Goal: Task Accomplishment & Management: Manage account settings

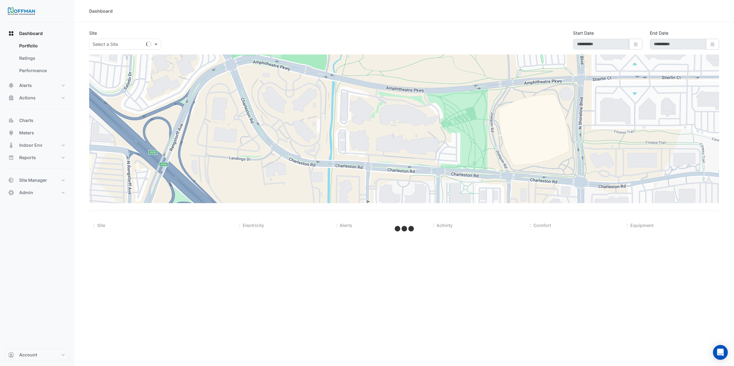
type input "**********"
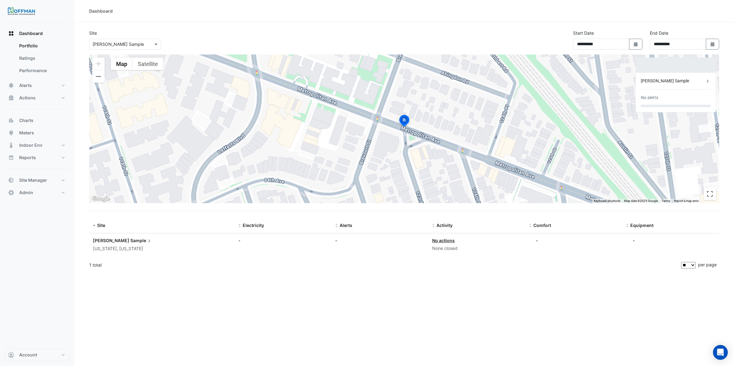
click at [129, 43] on input "text" at bounding box center [119, 44] width 53 height 7
click at [34, 180] on span "Site Manager" at bounding box center [33, 180] width 28 height 6
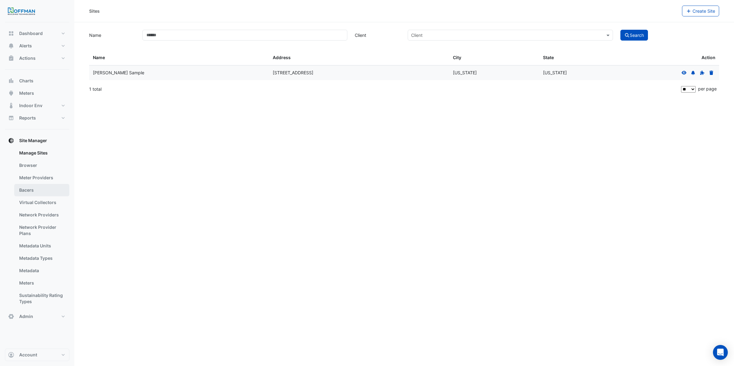
click at [28, 191] on link "Bacers" at bounding box center [41, 190] width 55 height 12
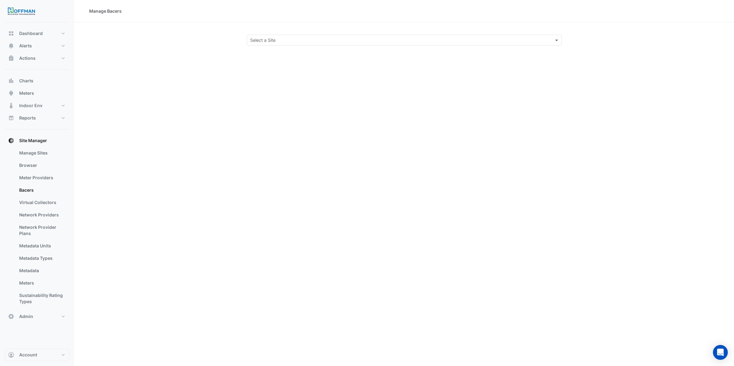
click at [489, 41] on input "text" at bounding box center [398, 40] width 296 height 7
click at [268, 54] on span "Hoffman Sample" at bounding box center [277, 53] width 51 height 5
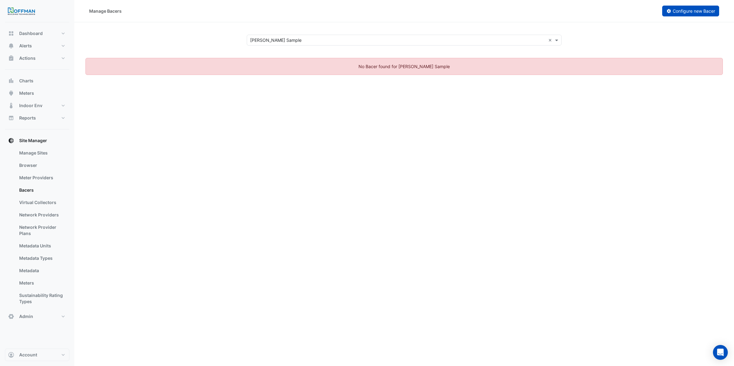
click at [693, 13] on span "Configure new Bacer" at bounding box center [694, 10] width 42 height 5
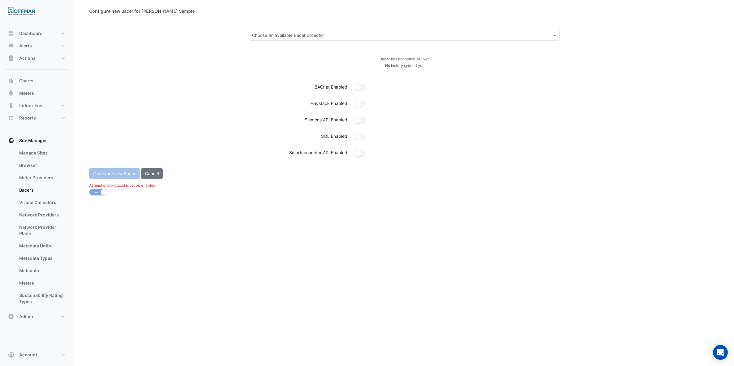
click at [409, 37] on input "text" at bounding box center [398, 35] width 292 height 7
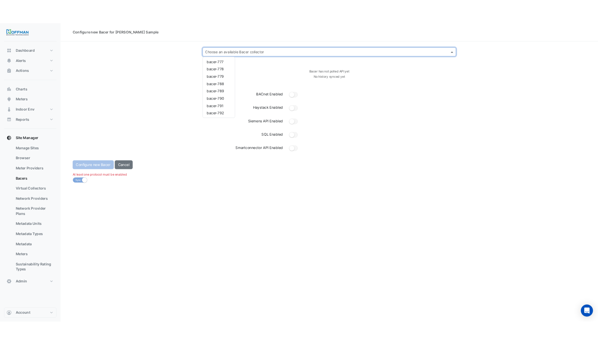
scroll to position [796, 0]
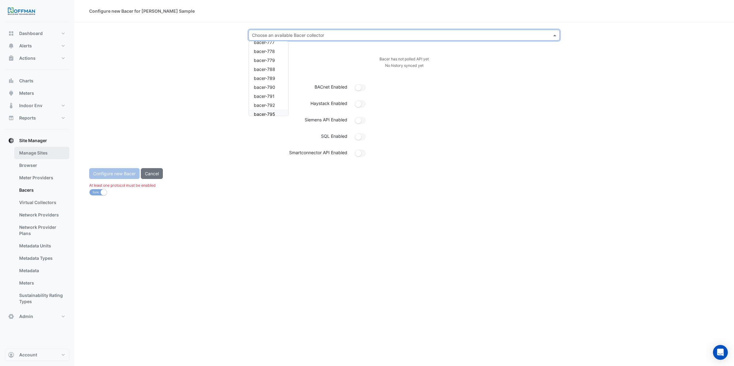
click at [43, 155] on link "Manage Sites" at bounding box center [41, 153] width 55 height 12
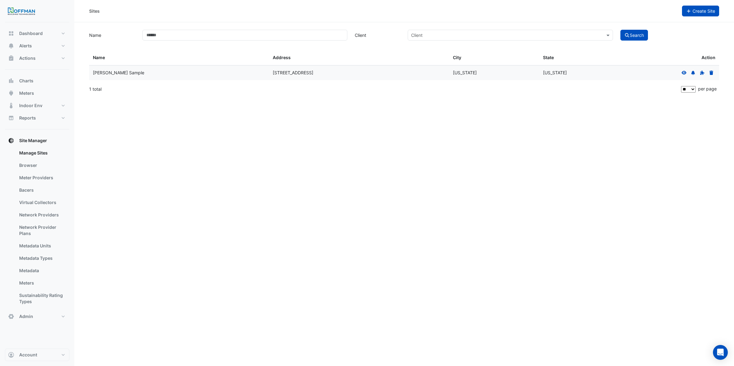
click at [695, 8] on span "Create Site" at bounding box center [704, 10] width 23 height 5
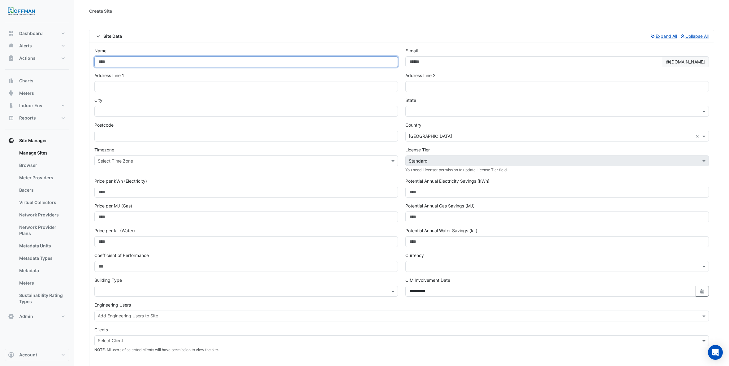
click at [183, 64] on input "Name" at bounding box center [246, 61] width 304 height 11
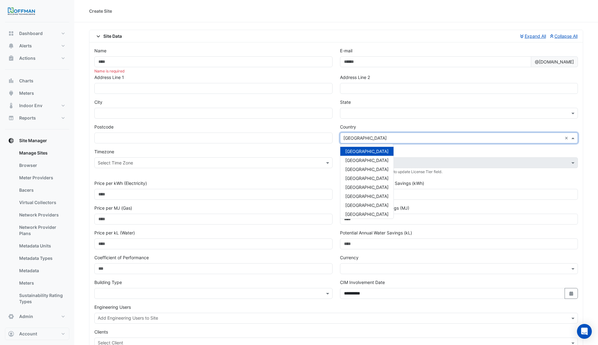
click at [517, 139] on input "text" at bounding box center [453, 138] width 219 height 7
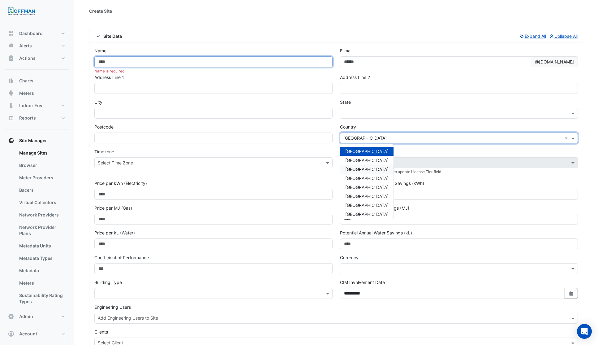
click at [216, 64] on input "Name" at bounding box center [213, 61] width 238 height 11
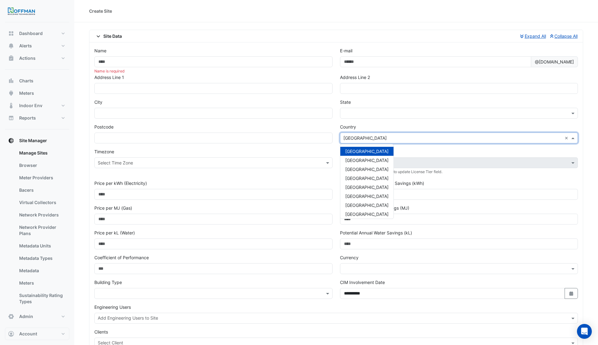
click at [367, 136] on input "text" at bounding box center [453, 138] width 219 height 7
click at [354, 209] on div "USA" at bounding box center [367, 211] width 53 height 9
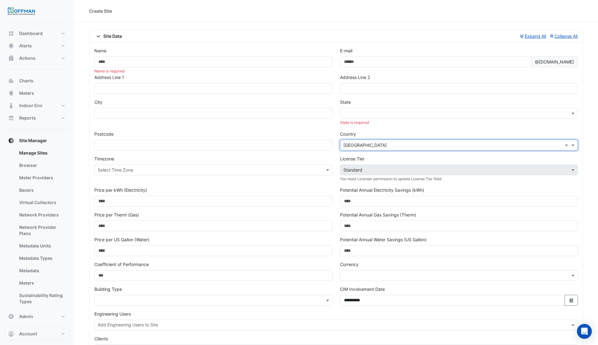
click at [378, 115] on input "text" at bounding box center [453, 113] width 219 height 7
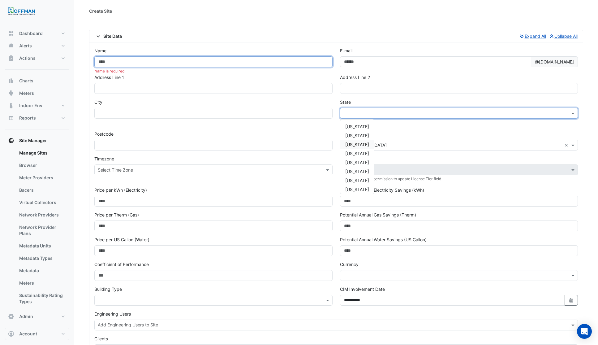
click at [133, 63] on input "Name" at bounding box center [213, 61] width 238 height 11
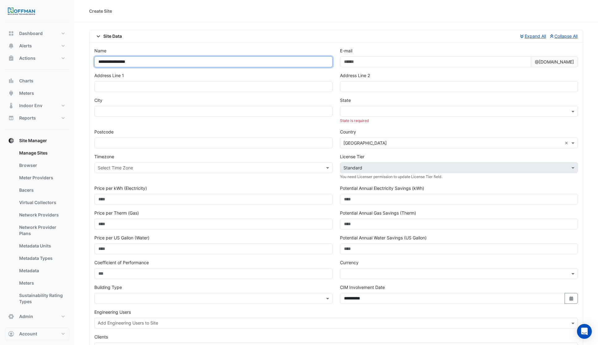
type input "**********"
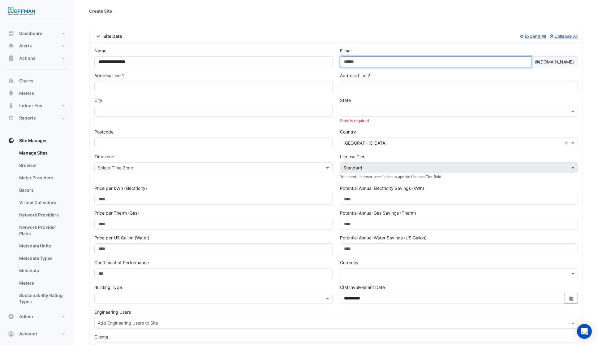
click at [368, 63] on input "E-mail" at bounding box center [436, 61] width 192 height 11
type input "**********"
click at [115, 93] on div "Address Line 1" at bounding box center [214, 84] width 246 height 25
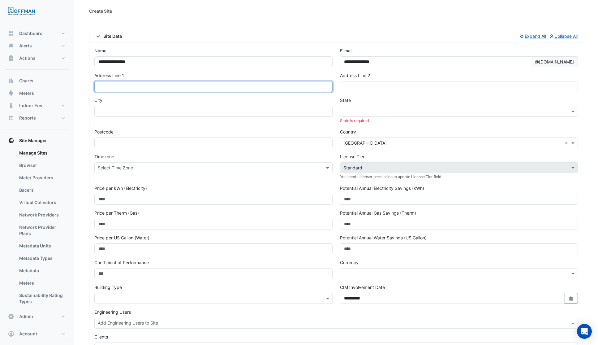
click at [111, 87] on input "text" at bounding box center [213, 86] width 238 height 11
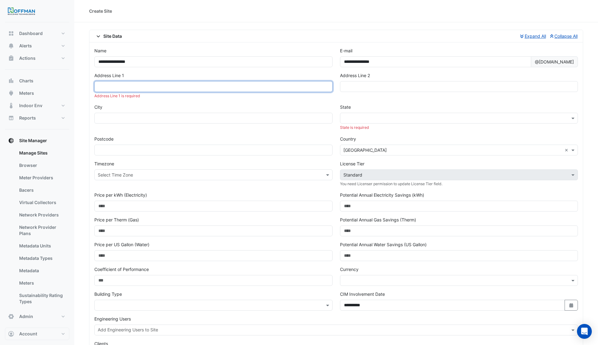
paste input "**********"
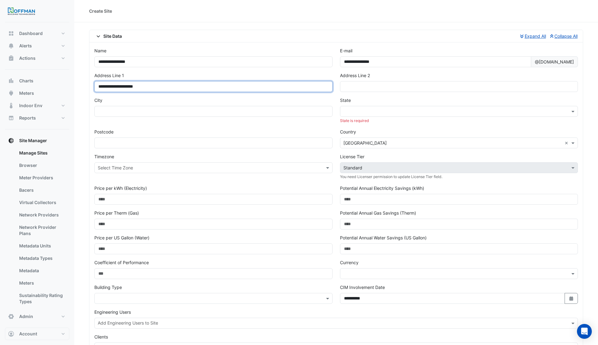
type input "**********"
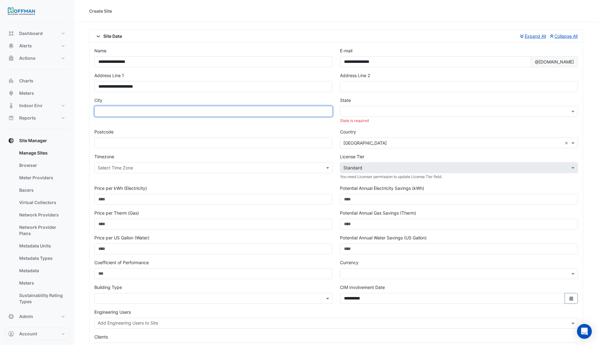
click at [281, 116] on input "text" at bounding box center [213, 111] width 238 height 11
type input "*********"
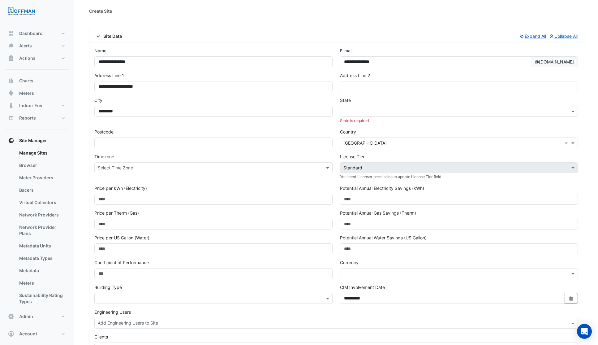
click at [423, 112] on input "text" at bounding box center [453, 111] width 219 height 7
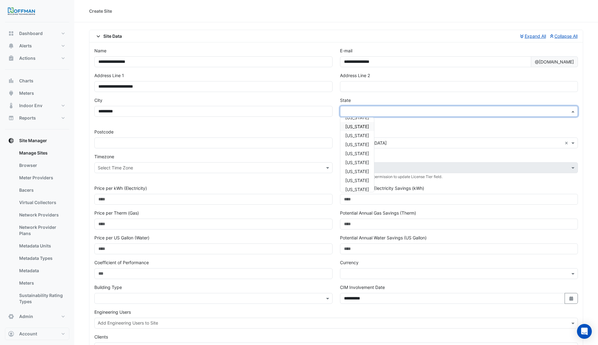
scroll to position [277, 0]
click at [363, 144] on span "North Carolina" at bounding box center [357, 143] width 24 height 5
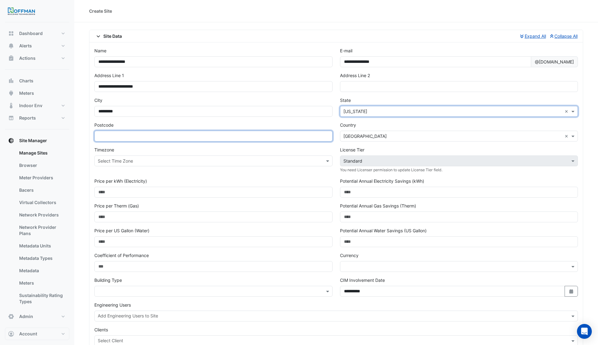
click at [138, 137] on input "text" at bounding box center [213, 136] width 238 height 11
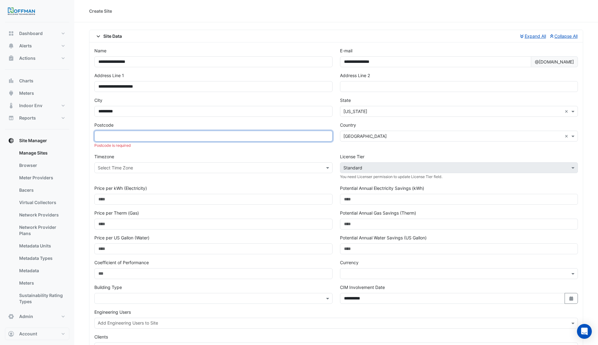
paste input "*****"
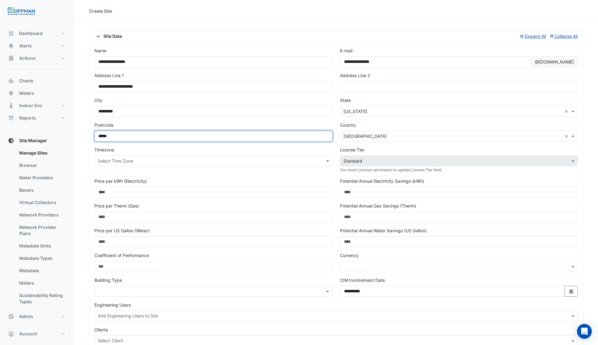
type input "*****"
click at [297, 171] on div "Timezone Select Time Zone" at bounding box center [214, 161] width 246 height 31
click at [288, 162] on input "text" at bounding box center [207, 161] width 219 height 7
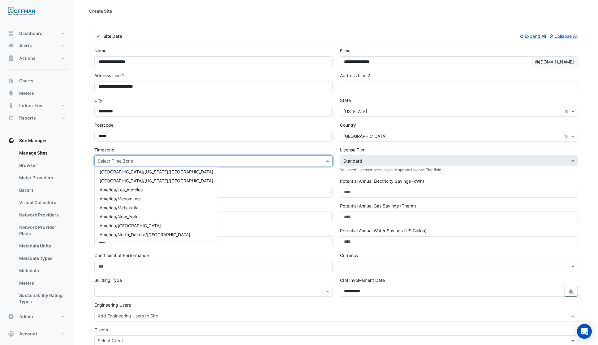
scroll to position [139, 0]
click at [149, 214] on div "America/New_York" at bounding box center [157, 214] width 124 height 9
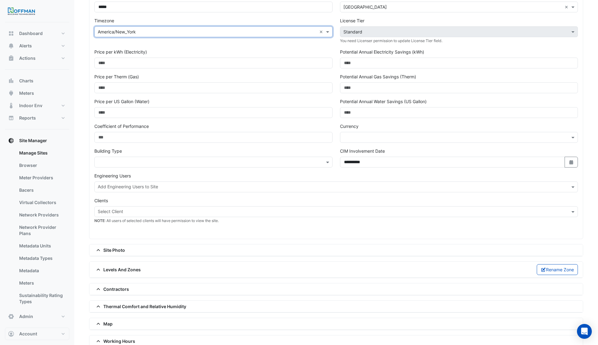
scroll to position [130, 0]
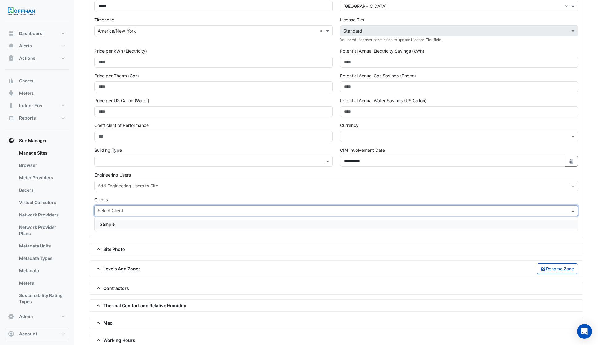
click at [563, 211] on input "text" at bounding box center [333, 211] width 470 height 7
click at [555, 197] on div "Clients Select Client NOTE : All users of selected clients will have permission…" at bounding box center [336, 209] width 484 height 26
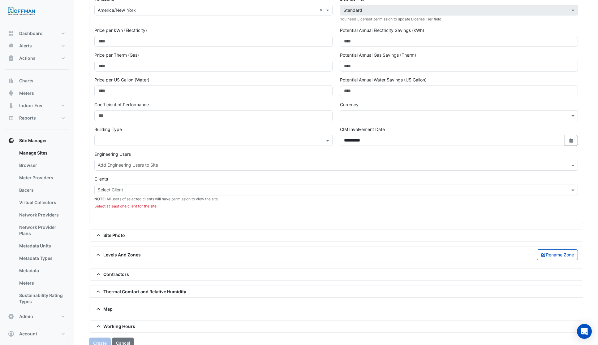
scroll to position [159, 0]
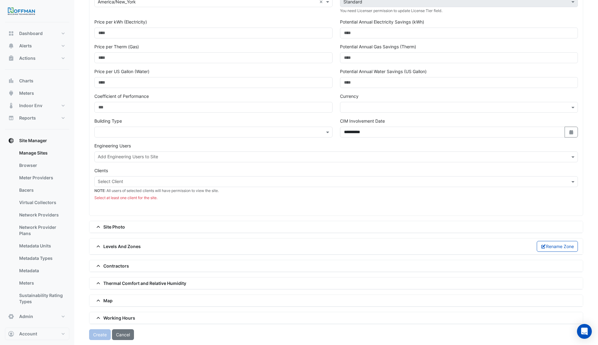
click at [188, 181] on input "text" at bounding box center [333, 182] width 470 height 7
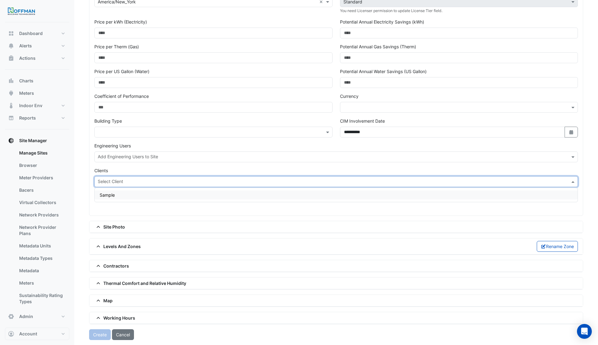
click at [152, 194] on div "Sample" at bounding box center [336, 194] width 483 height 9
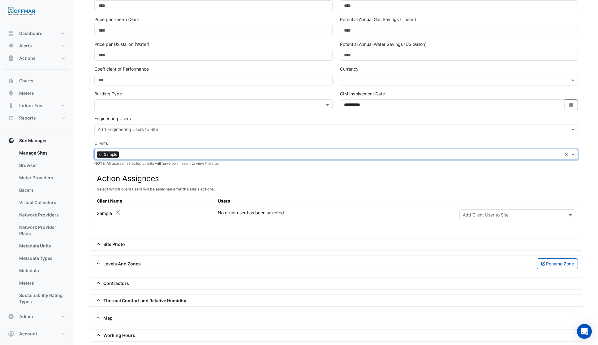
scroll to position [204, 0]
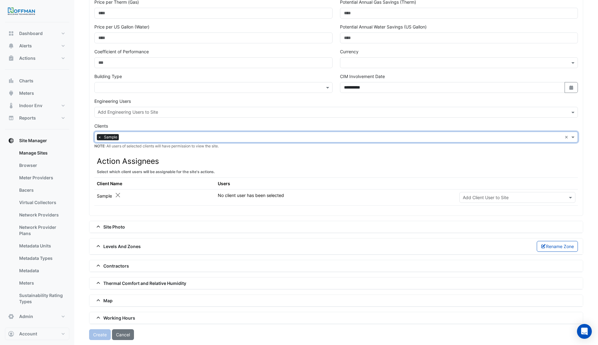
click at [511, 198] on input "text" at bounding box center [511, 197] width 97 height 7
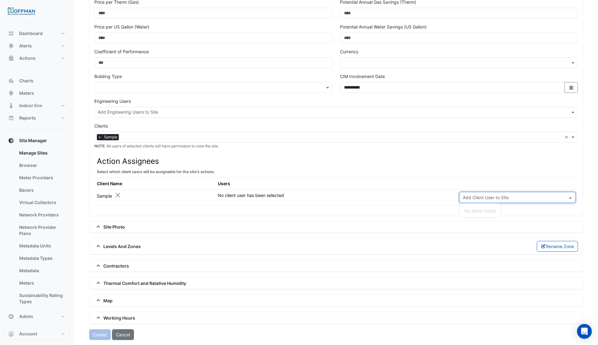
click at [422, 193] on td "No client user has been selected" at bounding box center [336, 197] width 242 height 16
click at [99, 335] on div "Create Cancel" at bounding box center [336, 334] width 494 height 11
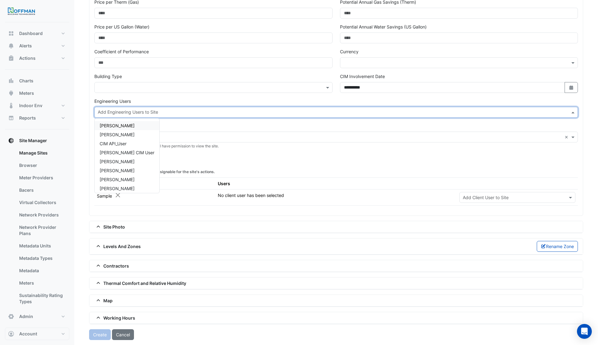
click at [390, 114] on input "text" at bounding box center [333, 113] width 470 height 7
click at [111, 153] on span "Hoffman CIM User" at bounding box center [127, 152] width 55 height 5
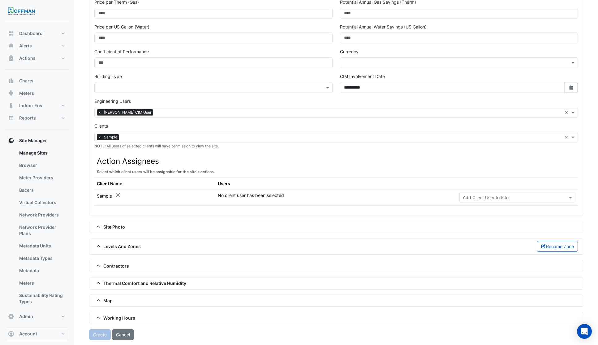
click at [266, 194] on td "No client user has been selected" at bounding box center [336, 197] width 242 height 16
click at [498, 199] on input "text" at bounding box center [511, 197] width 97 height 7
click at [96, 335] on div "Create Cancel" at bounding box center [336, 334] width 494 height 11
click at [117, 195] on button "Close" at bounding box center [118, 195] width 7 height 7
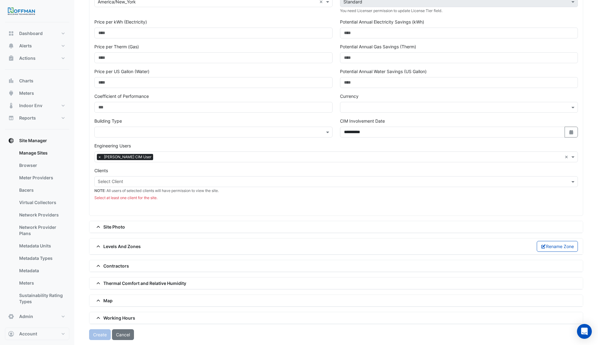
click at [327, 181] on input "text" at bounding box center [333, 182] width 470 height 7
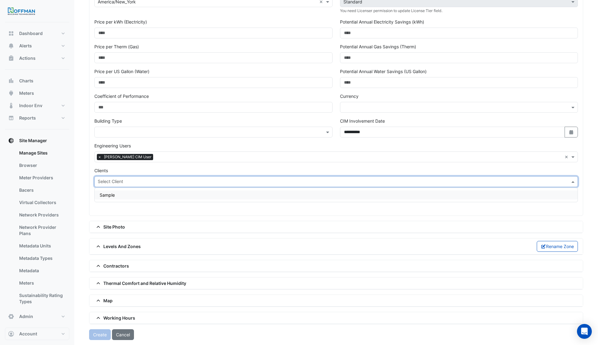
click at [139, 196] on div "Sample" at bounding box center [336, 194] width 483 height 9
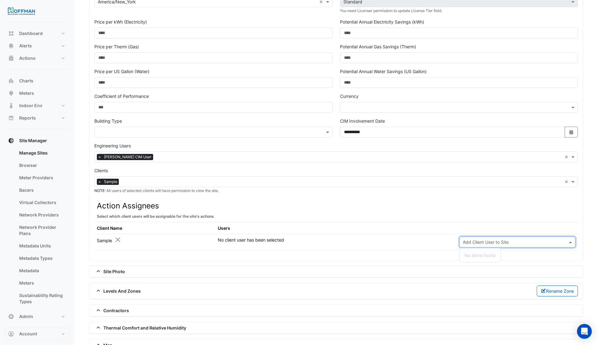
click at [528, 241] on input "text" at bounding box center [511, 242] width 97 height 7
click at [479, 256] on div "No items found" at bounding box center [480, 255] width 41 height 9
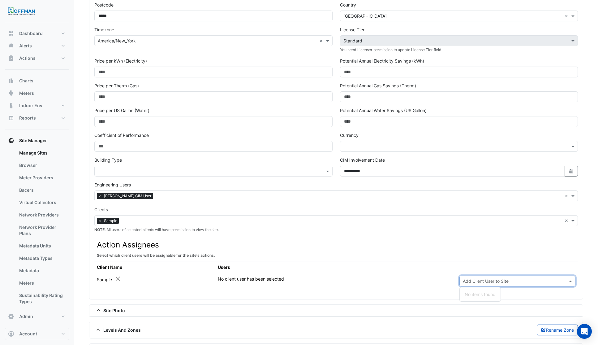
scroll to position [121, 0]
type input "*"
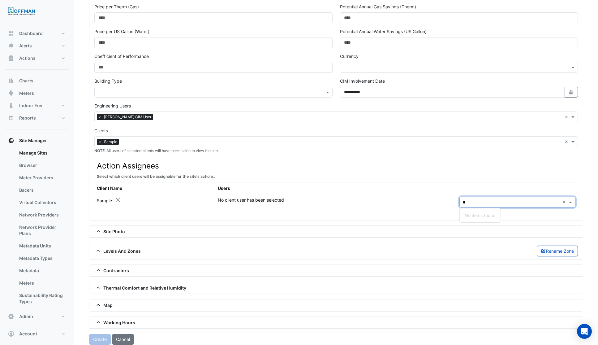
scroll to position [204, 0]
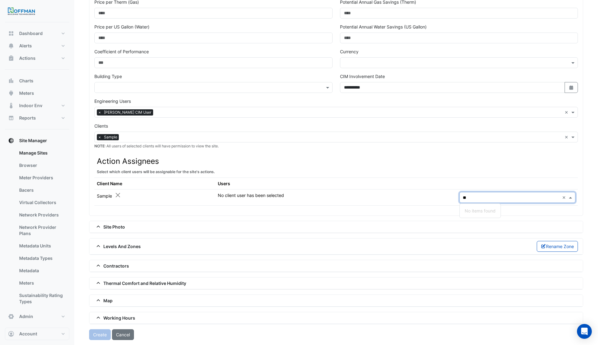
type input "*"
click at [571, 199] on span at bounding box center [572, 197] width 8 height 7
click at [568, 198] on span at bounding box center [572, 197] width 8 height 7
click at [505, 199] on input "text" at bounding box center [511, 197] width 97 height 7
click at [32, 189] on link "Bacers" at bounding box center [41, 190] width 55 height 12
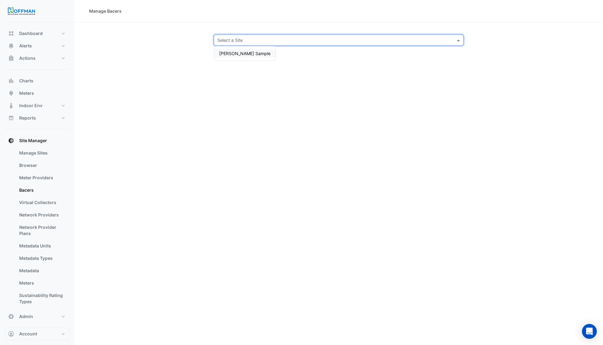
click at [362, 38] on input "text" at bounding box center [332, 40] width 230 height 7
click at [228, 56] on span "Hoffman Sample" at bounding box center [244, 53] width 51 height 5
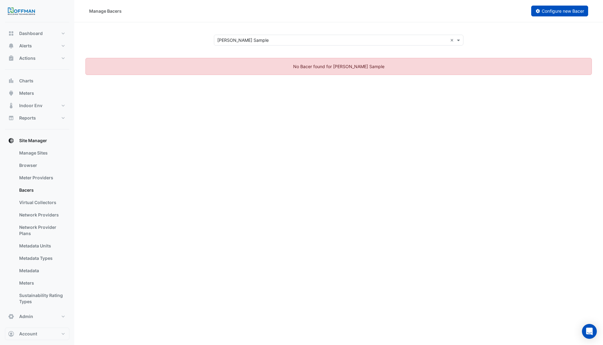
click at [559, 10] on span "Configure new Bacer" at bounding box center [563, 10] width 42 height 5
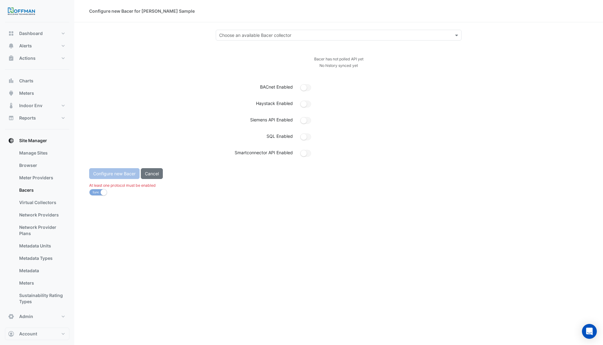
click at [302, 34] on input "text" at bounding box center [332, 35] width 227 height 7
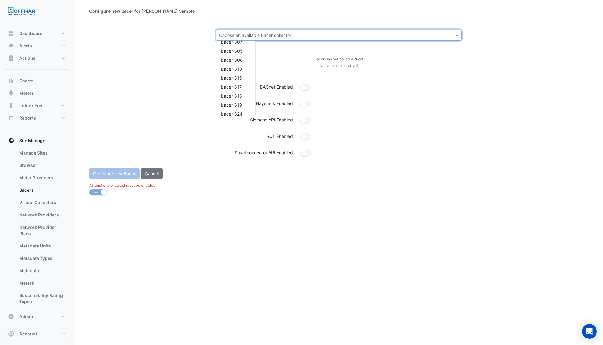
scroll to position [900, 0]
click at [239, 55] on span "bacer-808" at bounding box center [232, 54] width 22 height 5
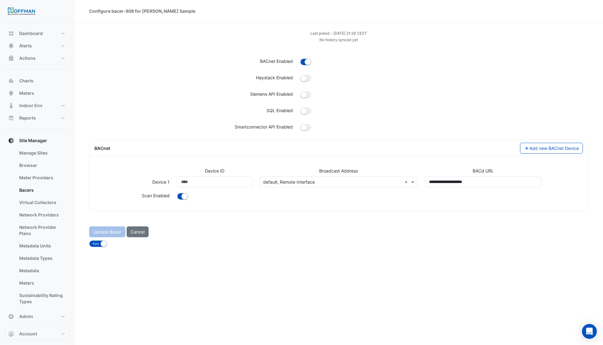
click at [325, 181] on input "text" at bounding box center [332, 182] width 139 height 7
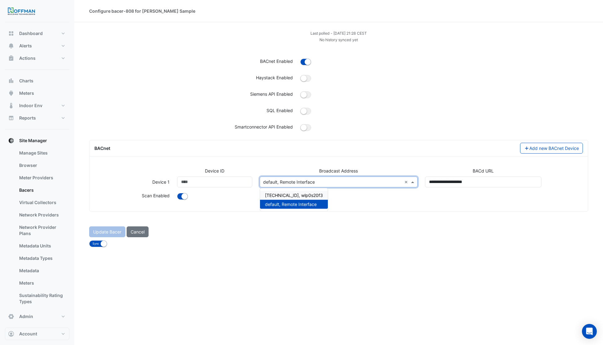
click at [295, 195] on span "10.200.95.255, wlp0s20f3" at bounding box center [294, 195] width 58 height 5
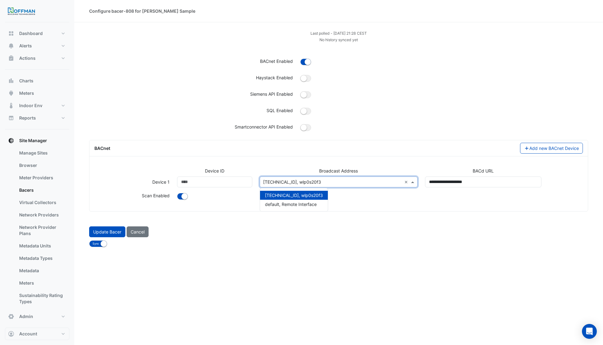
click at [341, 183] on input "text" at bounding box center [332, 182] width 139 height 7
click at [225, 240] on div "Sync No Sync" at bounding box center [338, 243] width 506 height 7
click at [344, 182] on input "text" at bounding box center [332, 182] width 139 height 7
click at [354, 202] on div "Device ID Broadcast Address BACd URL Device 1 Device ID **** Broadcast Address …" at bounding box center [339, 186] width 496 height 39
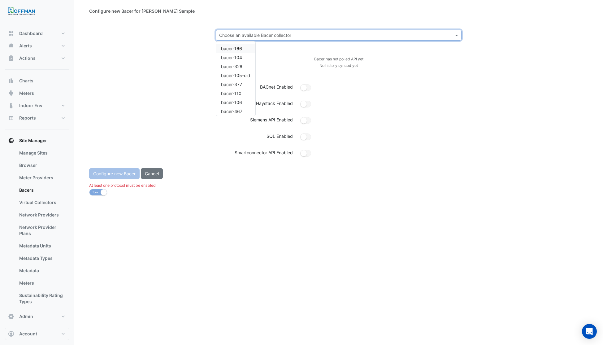
click at [293, 36] on input "text" at bounding box center [332, 35] width 227 height 7
click at [235, 99] on span "bacer-808" at bounding box center [232, 99] width 22 height 5
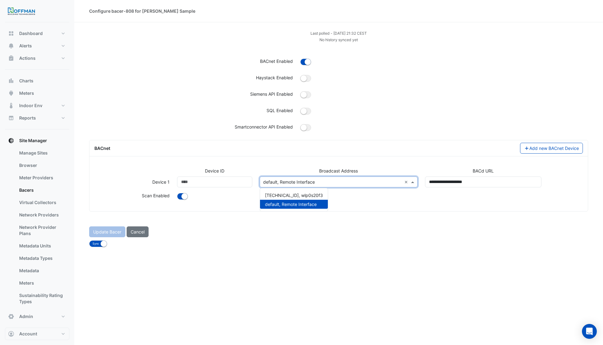
click at [387, 181] on input "text" at bounding box center [332, 182] width 139 height 7
click at [375, 217] on form "Last polled - Wed 27-Aug-2025 21:32 CEST No history synced yet BACnet Enabled H…" at bounding box center [338, 138] width 499 height 217
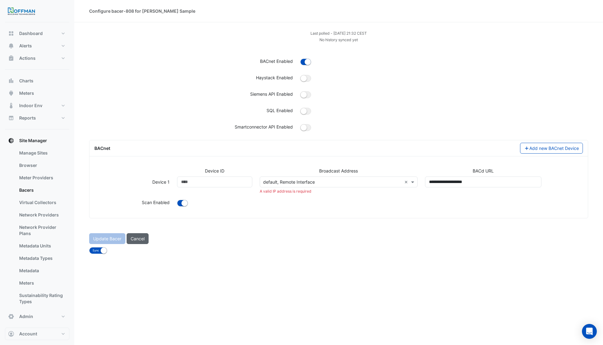
click at [141, 239] on button "Cancel" at bounding box center [138, 238] width 22 height 11
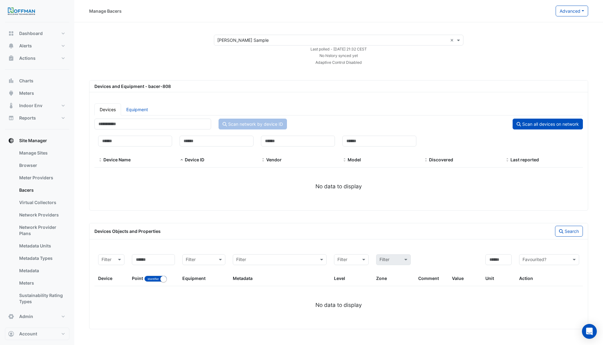
click at [239, 41] on input "text" at bounding box center [332, 40] width 230 height 7
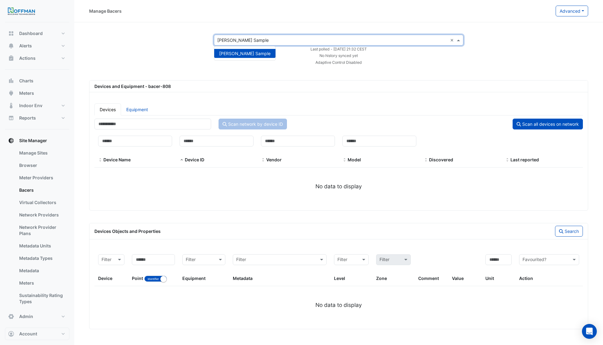
click at [275, 75] on app-bacers "Select a Site × Hoffman Sample × Hoffman Sample Last polled - Wed 27-Aug-2025 2…" at bounding box center [338, 182] width 499 height 294
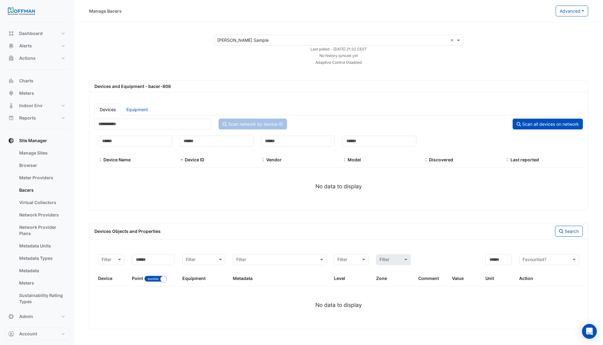
click at [256, 38] on input "text" at bounding box center [332, 40] width 230 height 7
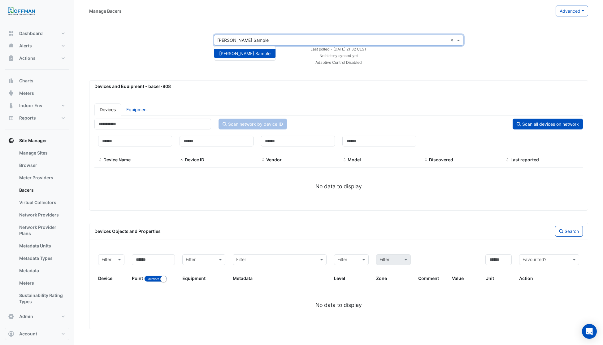
click at [119, 51] on div "Select a Site × Hoffman Sample × Hoffman Sample Last polled - Wed 27-Aug-2025 2…" at bounding box center [339, 50] width 514 height 31
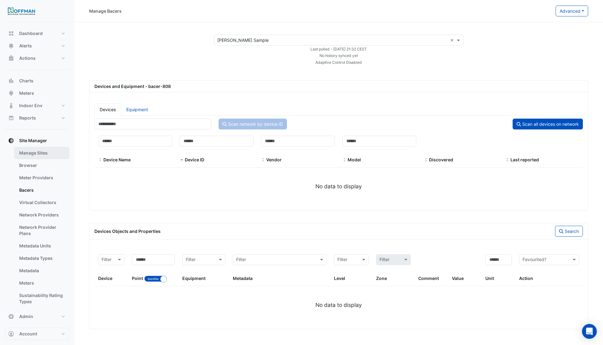
click at [33, 150] on link "Manage Sites" at bounding box center [41, 153] width 55 height 12
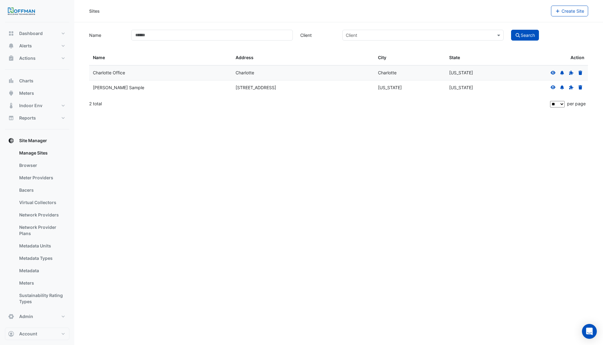
click at [368, 74] on div "Charlotte" at bounding box center [303, 72] width 135 height 7
click at [32, 191] on link "Bacers" at bounding box center [41, 190] width 55 height 12
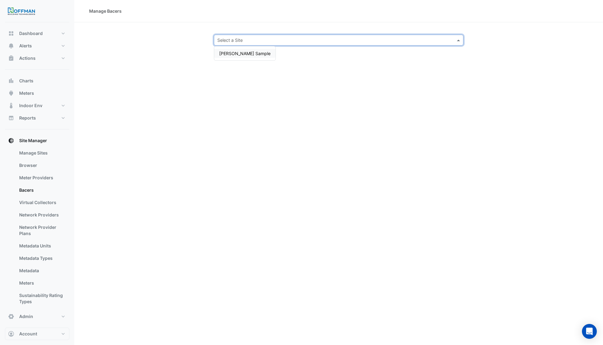
click at [383, 39] on input "text" at bounding box center [332, 40] width 230 height 7
click at [367, 89] on div "Manage Bacers Select a Site Hoffman Sample" at bounding box center [338, 172] width 529 height 345
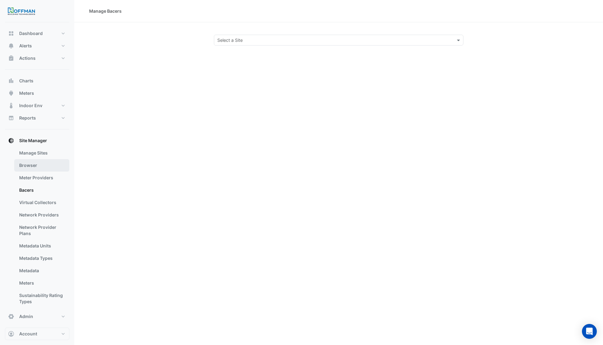
click at [26, 165] on link "Browser" at bounding box center [41, 165] width 55 height 12
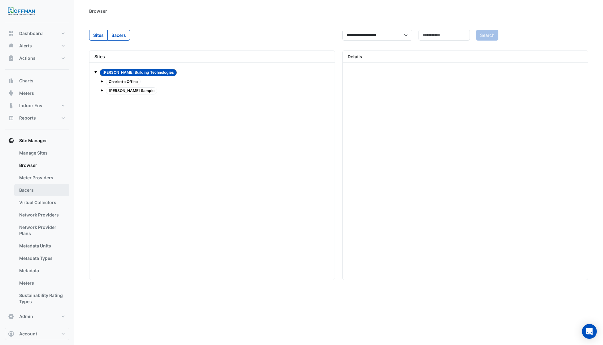
click at [24, 191] on link "Bacers" at bounding box center [41, 190] width 55 height 12
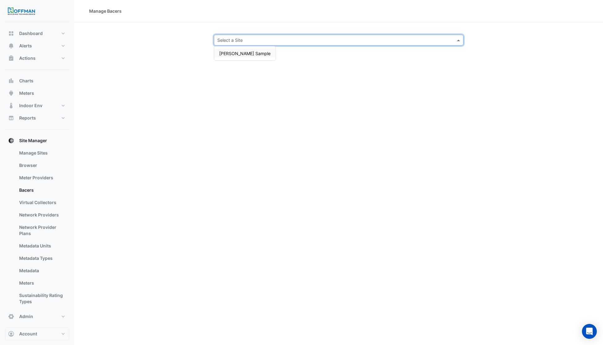
click at [391, 41] on input "text" at bounding box center [332, 40] width 230 height 7
click at [171, 51] on div "Manage Bacers Select a Site Hoffman Sample" at bounding box center [338, 172] width 529 height 345
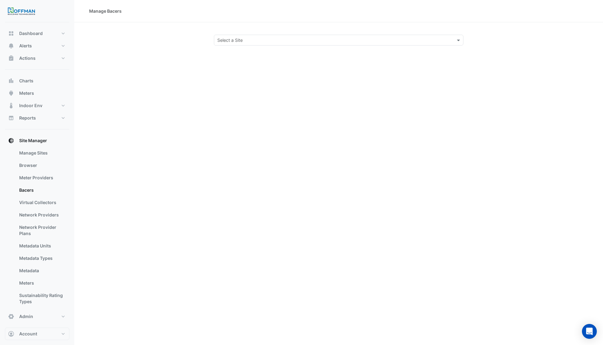
click at [311, 41] on input "text" at bounding box center [332, 40] width 230 height 7
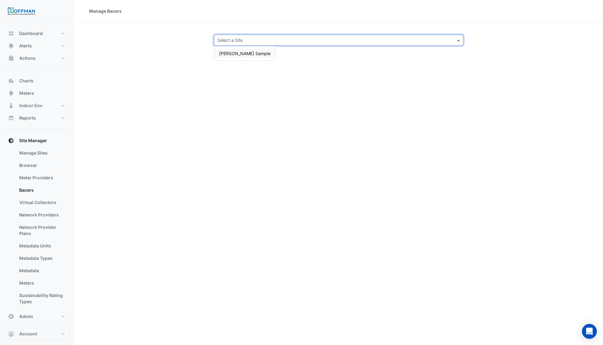
click at [240, 52] on span "Hoffman Sample" at bounding box center [244, 53] width 51 height 5
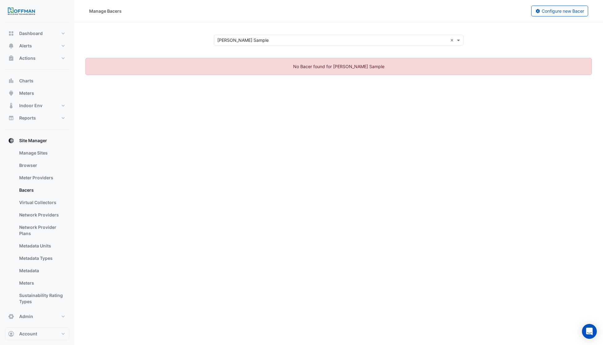
click at [153, 51] on div "No Bacer found for Hoffman Sample" at bounding box center [339, 64] width 514 height 29
click at [38, 150] on link "Manage Sites" at bounding box center [41, 153] width 55 height 12
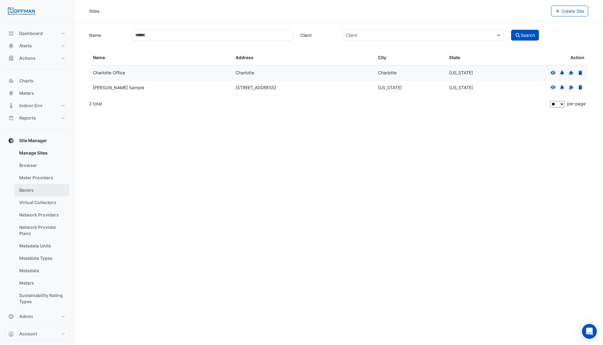
click at [27, 190] on link "Bacers" at bounding box center [41, 190] width 55 height 12
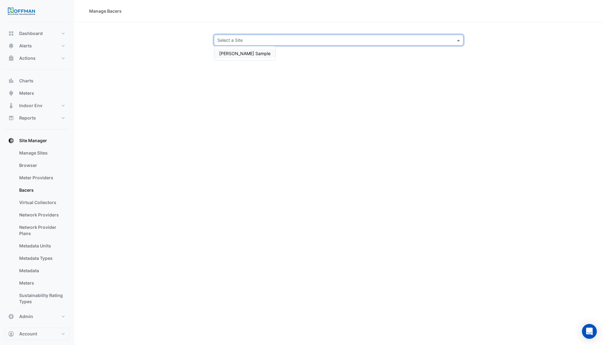
click at [260, 39] on input "text" at bounding box center [332, 40] width 230 height 7
click at [149, 123] on div "Manage Bacers Select a Site Hoffman Sample" at bounding box center [338, 172] width 529 height 345
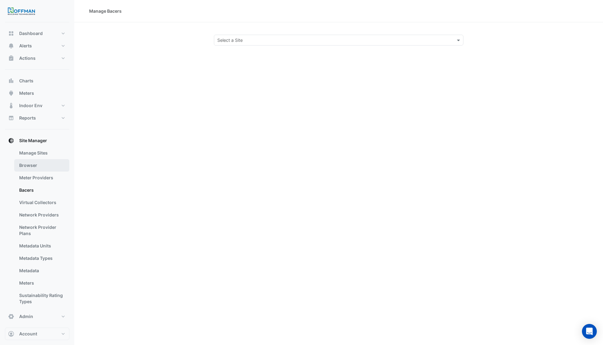
click at [27, 166] on link "Browser" at bounding box center [41, 165] width 55 height 12
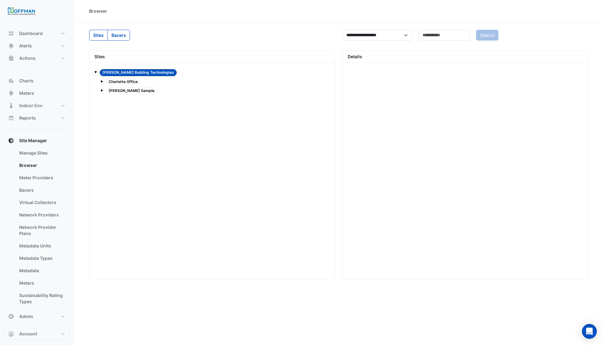
click at [101, 91] on span at bounding box center [102, 90] width 2 height 2
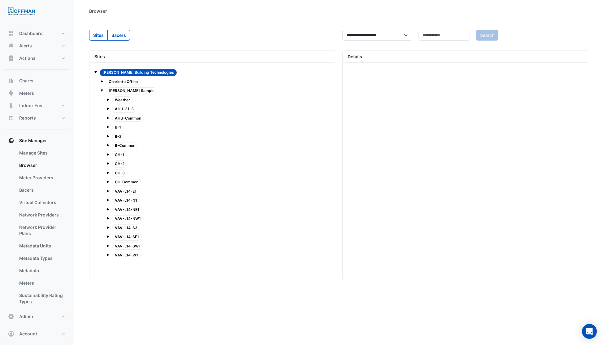
click at [102, 82] on span at bounding box center [102, 81] width 2 height 2
click at [25, 190] on link "Bacers" at bounding box center [41, 190] width 55 height 12
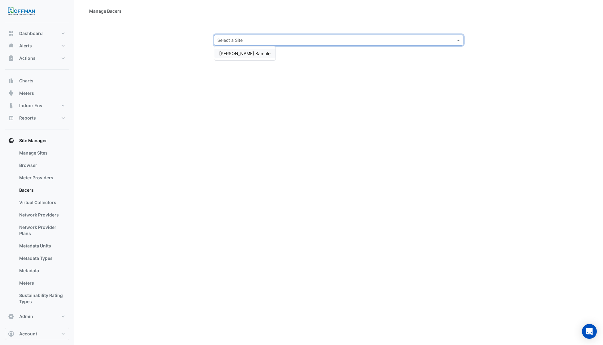
click at [271, 39] on input "text" at bounding box center [332, 40] width 230 height 7
click at [453, 40] on div at bounding box center [338, 40] width 249 height 7
drag, startPoint x: 115, startPoint y: 128, endPoint x: 111, endPoint y: 139, distance: 11.7
click at [115, 131] on div "Manage Bacers Select a Site Hoffman Sample" at bounding box center [338, 172] width 529 height 345
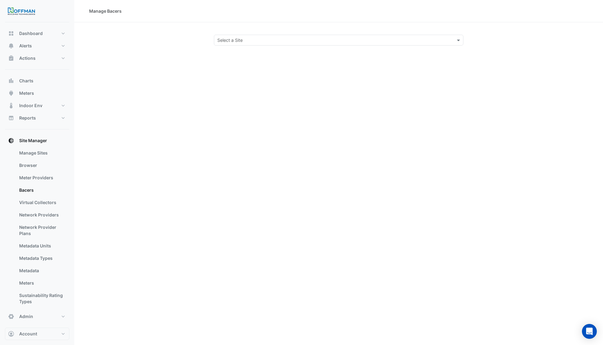
click at [254, 42] on input "text" at bounding box center [332, 40] width 230 height 7
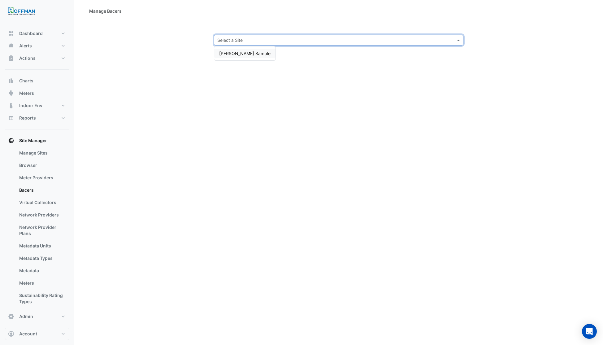
click at [239, 54] on span "Hoffman Sample" at bounding box center [244, 53] width 51 height 5
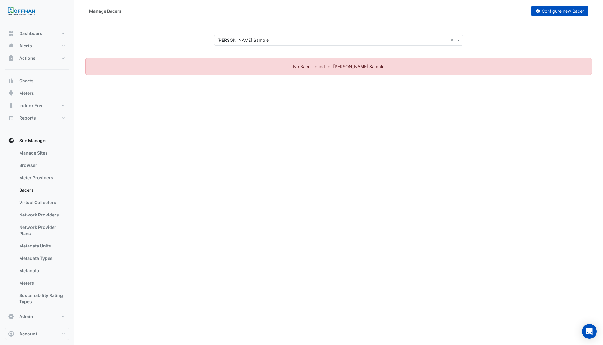
click at [562, 11] on span "Configure new Bacer" at bounding box center [563, 10] width 42 height 5
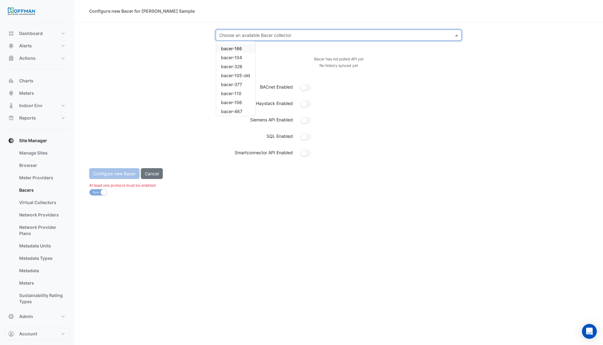
click at [310, 36] on input "text" at bounding box center [332, 35] width 227 height 7
click at [233, 111] on span "bacer-808" at bounding box center [232, 109] width 22 height 5
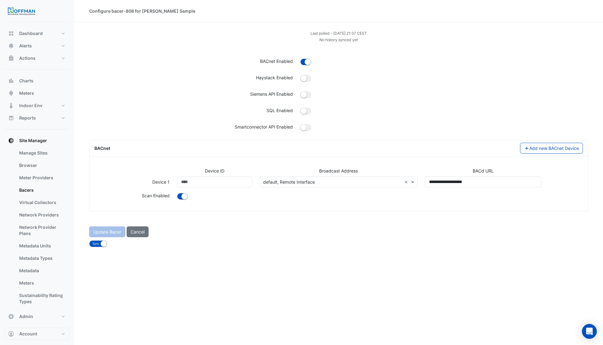
click at [370, 182] on input "text" at bounding box center [332, 182] width 139 height 7
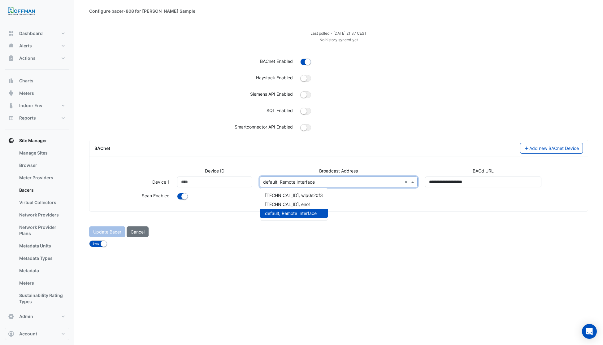
click at [357, 250] on div "Configure bacer-808 for Hoffman Sample Last polled - Wed 27-Aug-2025 21:37 CEST…" at bounding box center [338, 172] width 529 height 345
click at [366, 183] on input "text" at bounding box center [332, 182] width 139 height 7
click at [420, 115] on div at bounding box center [444, 112] width 295 height 11
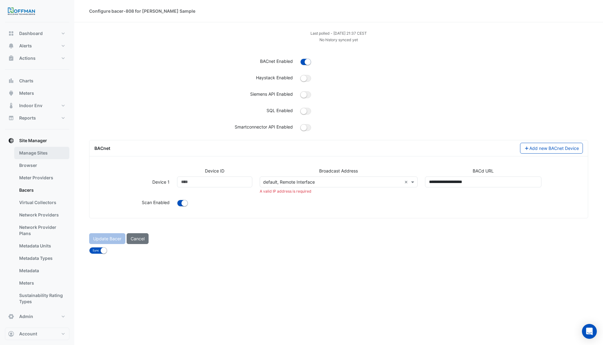
click at [29, 152] on link "Manage Sites" at bounding box center [41, 153] width 55 height 12
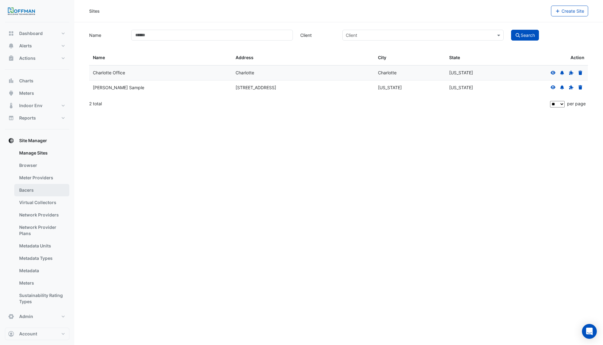
click at [26, 192] on link "Bacers" at bounding box center [41, 190] width 55 height 12
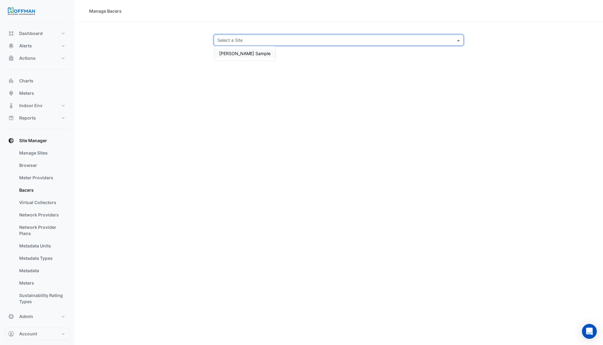
click at [271, 41] on input "text" at bounding box center [332, 40] width 230 height 7
click at [291, 64] on div "Manage Bacers Select a Site Hoffman Sample" at bounding box center [338, 172] width 529 height 345
click at [416, 42] on input "text" at bounding box center [332, 40] width 230 height 7
drag, startPoint x: 371, startPoint y: 41, endPoint x: 367, endPoint y: 42, distance: 4.1
click at [369, 41] on input "text" at bounding box center [332, 40] width 230 height 7
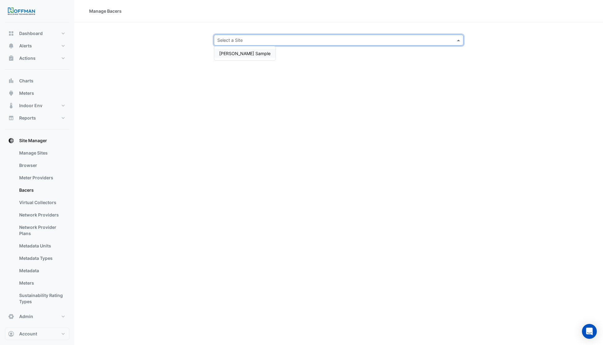
drag, startPoint x: 290, startPoint y: 93, endPoint x: 287, endPoint y: 98, distance: 6.1
click at [289, 93] on div "Manage Bacers Select a Site Hoffman Sample" at bounding box center [338, 172] width 529 height 345
click at [247, 40] on input "text" at bounding box center [332, 40] width 230 height 7
click at [254, 39] on input "text" at bounding box center [332, 40] width 230 height 7
click at [245, 54] on span "Charlotte Office" at bounding box center [235, 53] width 32 height 5
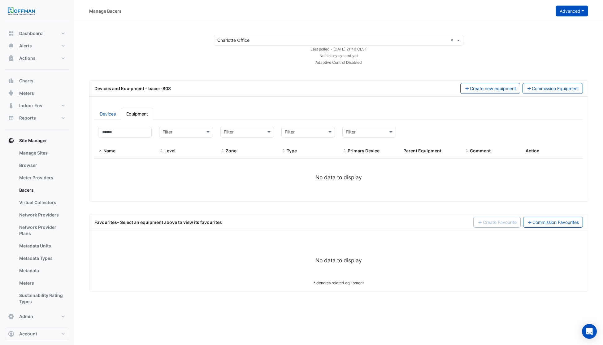
click at [570, 13] on button "Advanced" at bounding box center [572, 11] width 33 height 11
click at [543, 52] on span "Configure bacer-808" at bounding box center [541, 51] width 43 height 5
click at [114, 116] on link "Devices" at bounding box center [107, 114] width 27 height 12
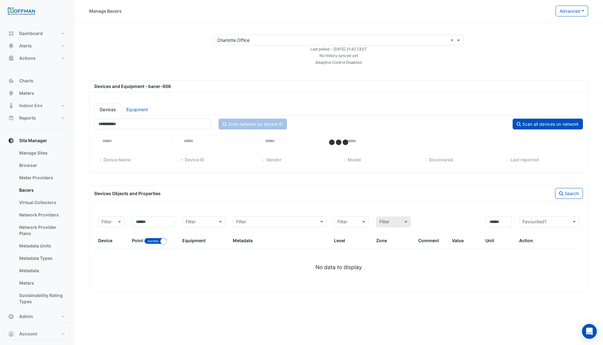
select select "***"
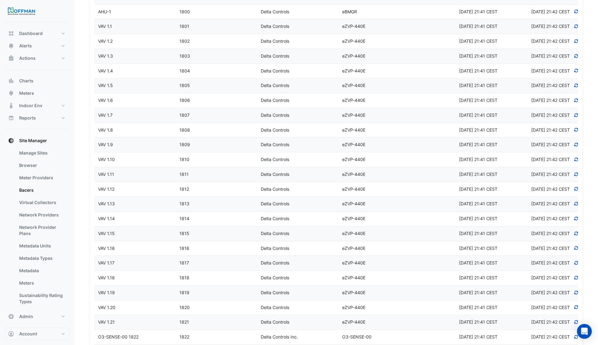
scroll to position [297, 0]
